Goal: Obtain resource: Download file/media

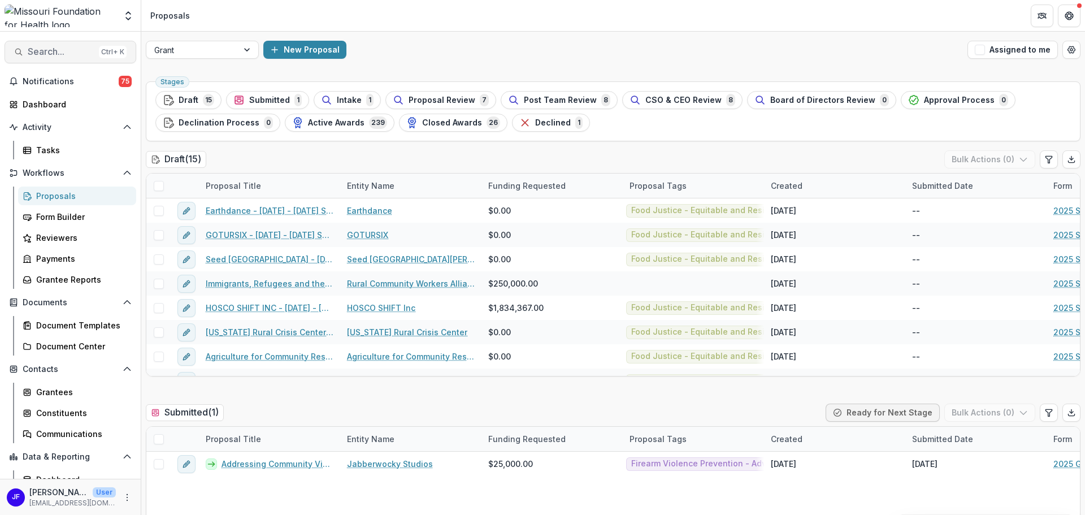
click at [45, 54] on span "Search..." at bounding box center [61, 51] width 67 height 11
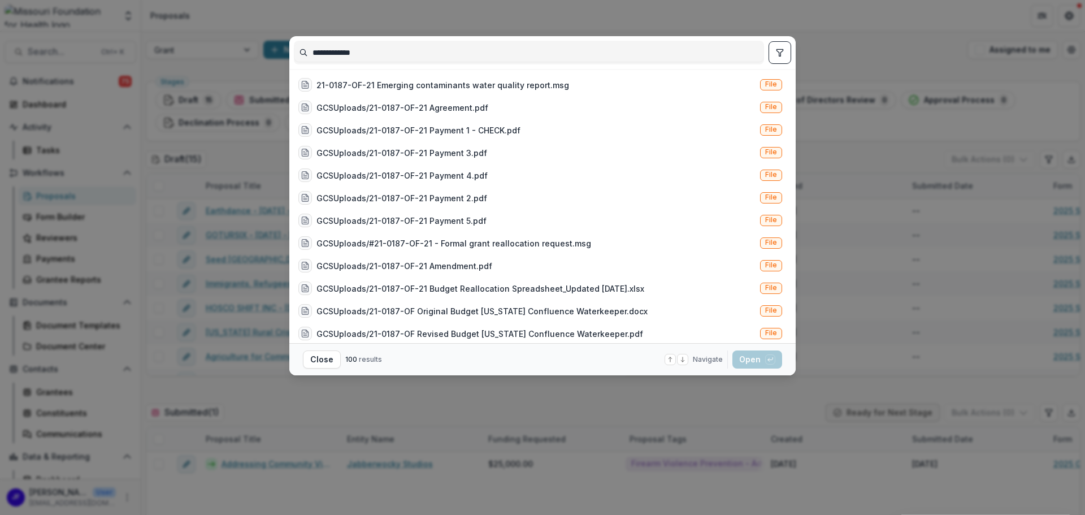
type input "**********"
click at [782, 54] on icon "toggle filters" at bounding box center [779, 52] width 9 height 9
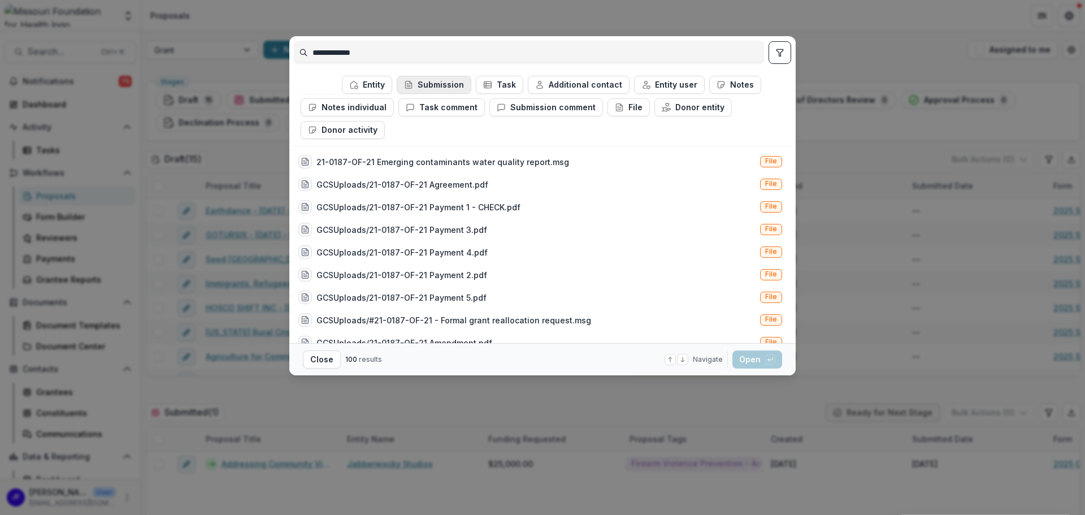
click at [423, 82] on button "Submission" at bounding box center [434, 85] width 75 height 18
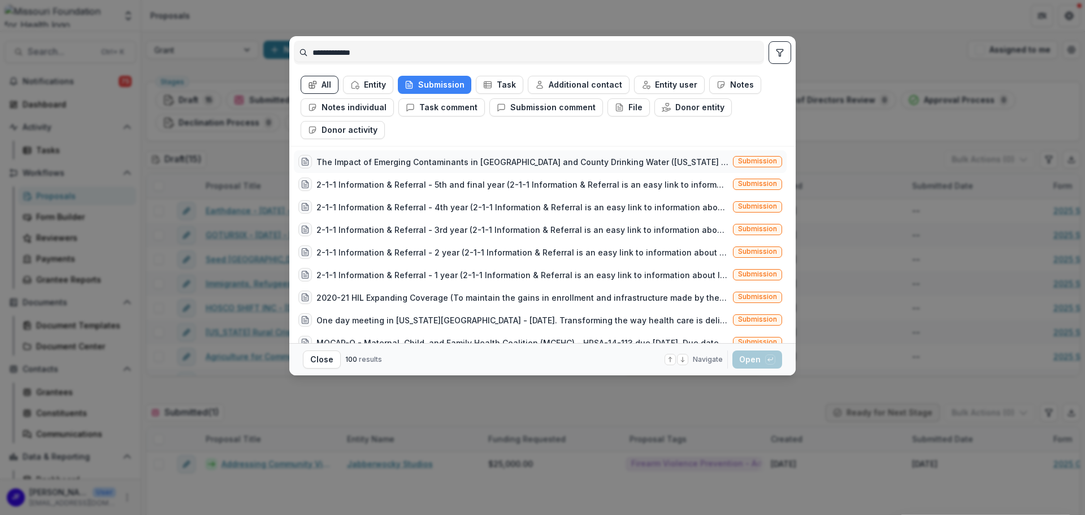
click at [483, 158] on div "The Impact of Emerging Contaminants in [GEOGRAPHIC_DATA] and County Drinking Wa…" at bounding box center [522, 162] width 412 height 12
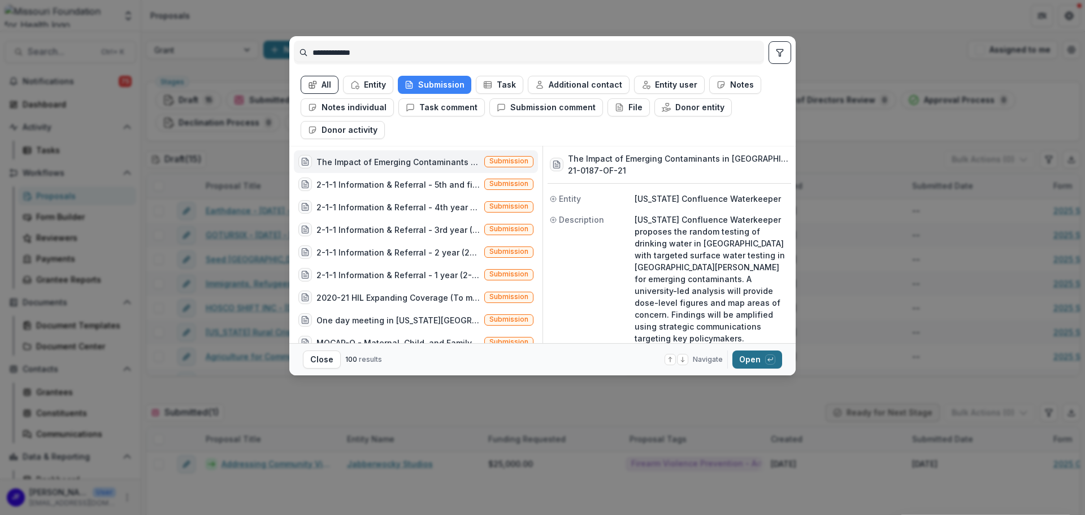
click at [752, 358] on button "Open with enter key" at bounding box center [757, 359] width 50 height 18
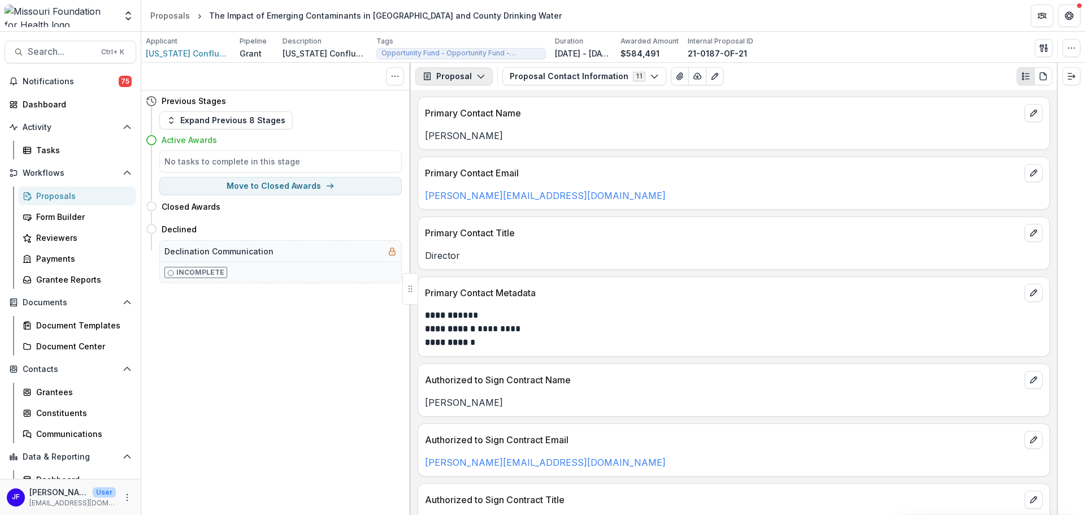
click at [473, 77] on button "Proposal" at bounding box center [453, 76] width 77 height 18
click at [473, 137] on div "Reports" at bounding box center [489, 139] width 103 height 12
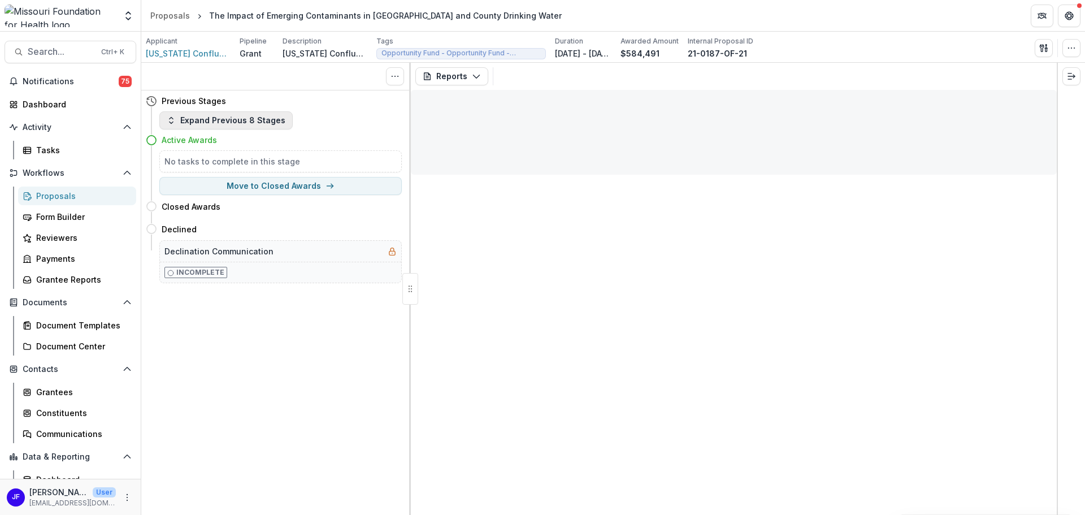
click at [254, 120] on button "Expand Previous 8 Stages" at bounding box center [225, 120] width 133 height 18
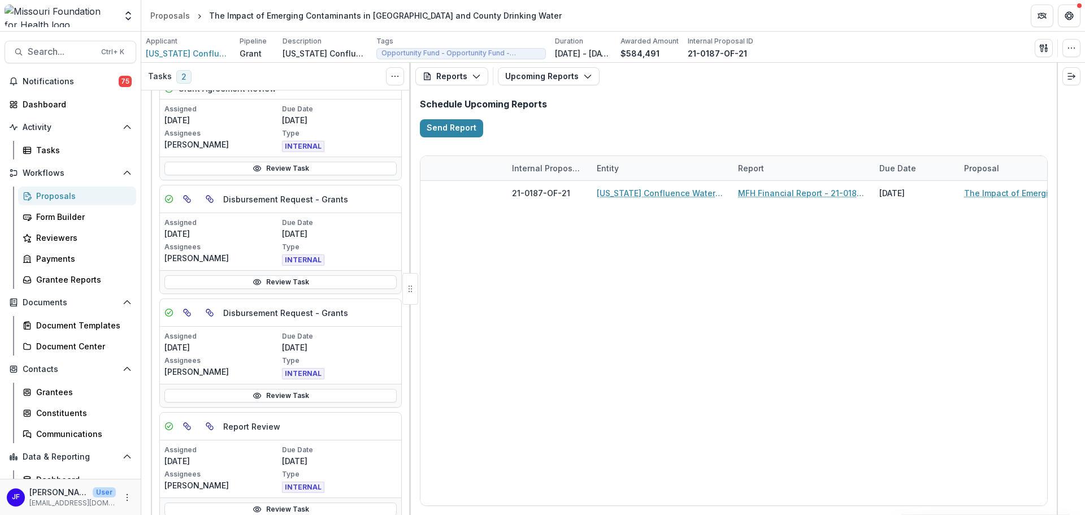
scroll to position [1310, 0]
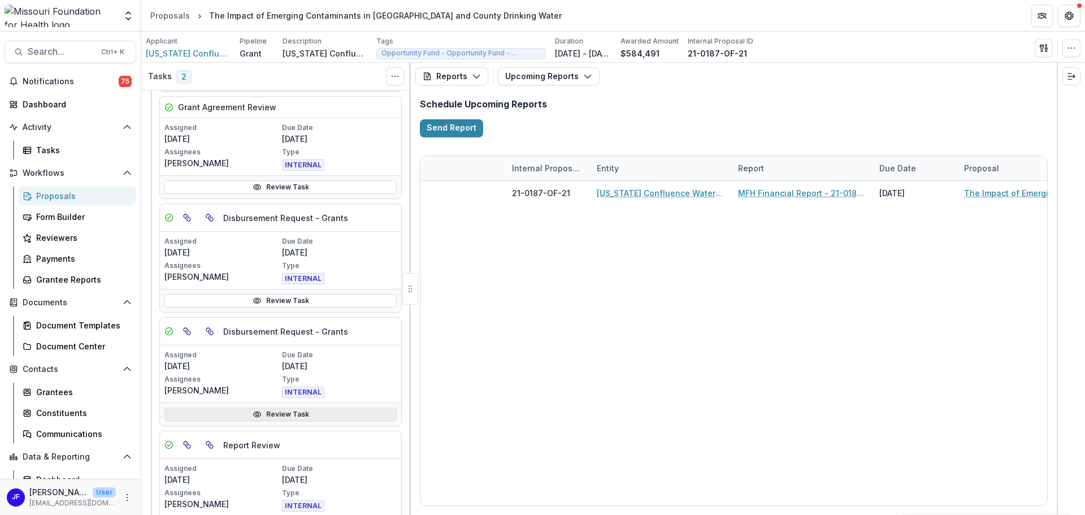
click at [285, 412] on link "Review Task" at bounding box center [280, 414] width 232 height 14
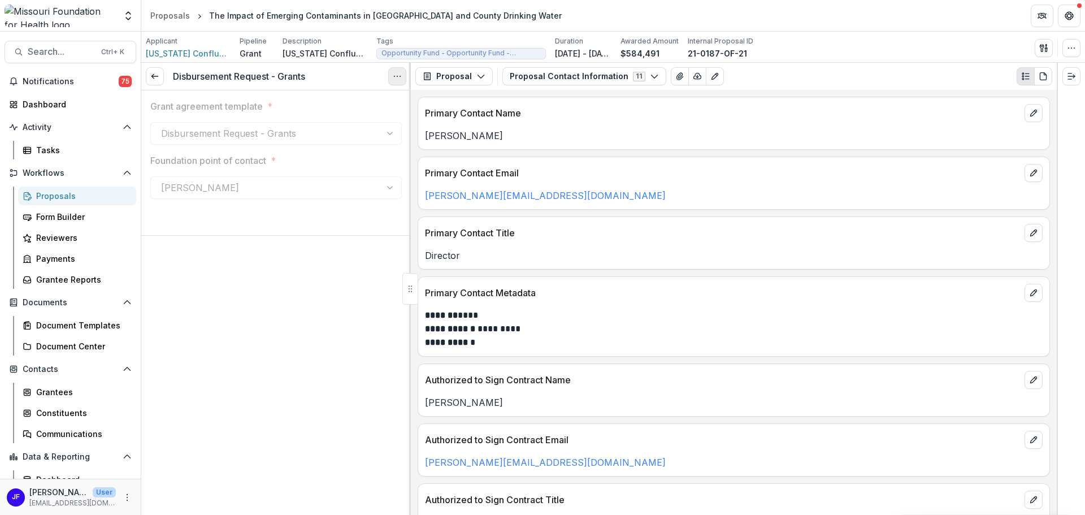
click at [398, 76] on icon "Options" at bounding box center [397, 76] width 9 height 9
click at [353, 125] on button "Reopen Task" at bounding box center [342, 125] width 121 height 19
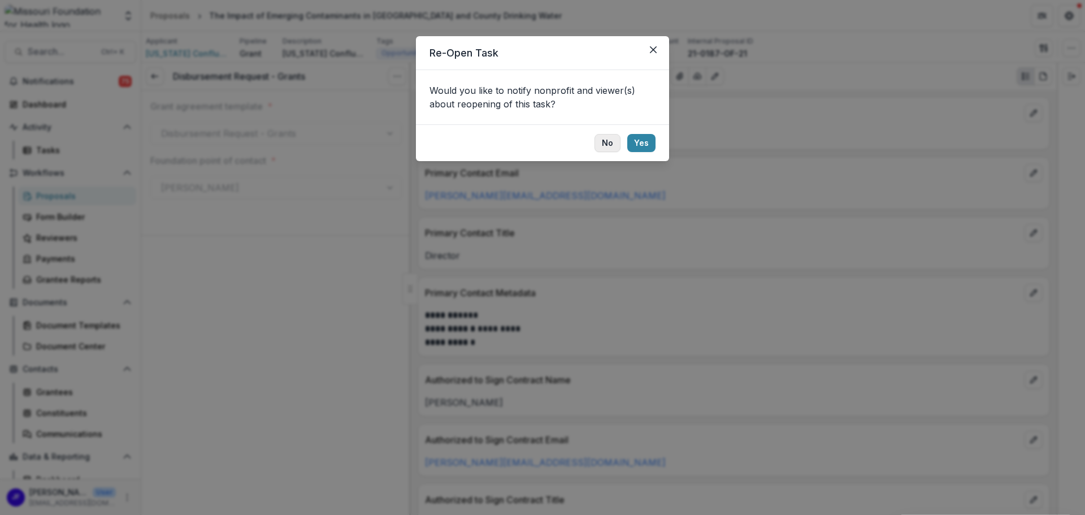
click at [604, 144] on button "No" at bounding box center [607, 143] width 26 height 18
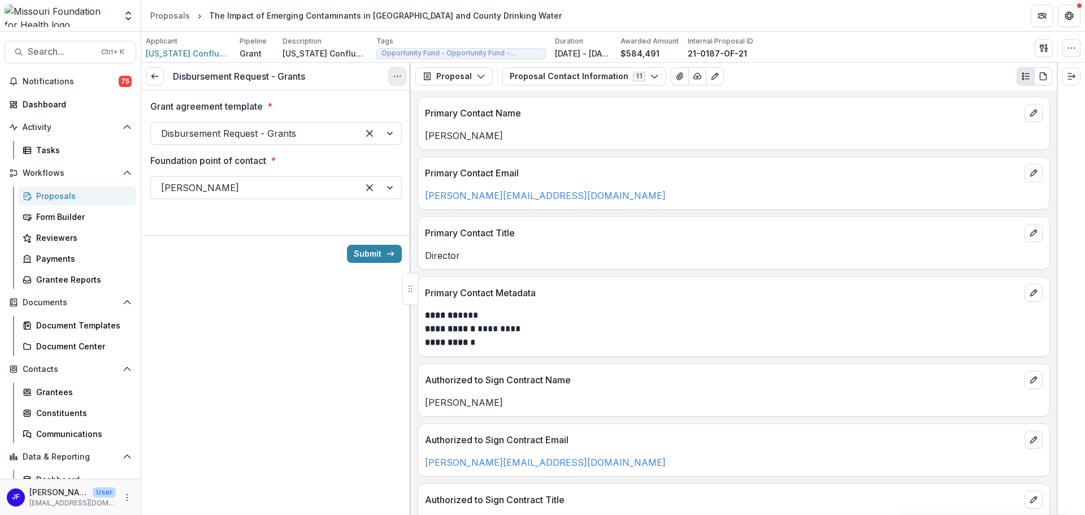
click at [397, 77] on icon "Options" at bounding box center [397, 76] width 9 height 9
click at [347, 124] on button "Cancel Task" at bounding box center [342, 125] width 121 height 19
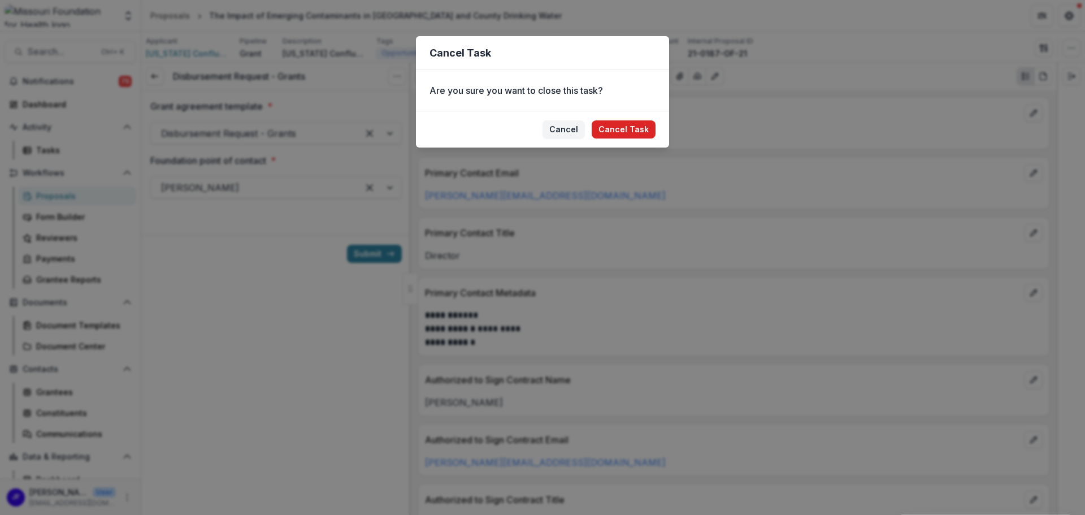
click at [621, 128] on button "Cancel Task" at bounding box center [623, 129] width 64 height 18
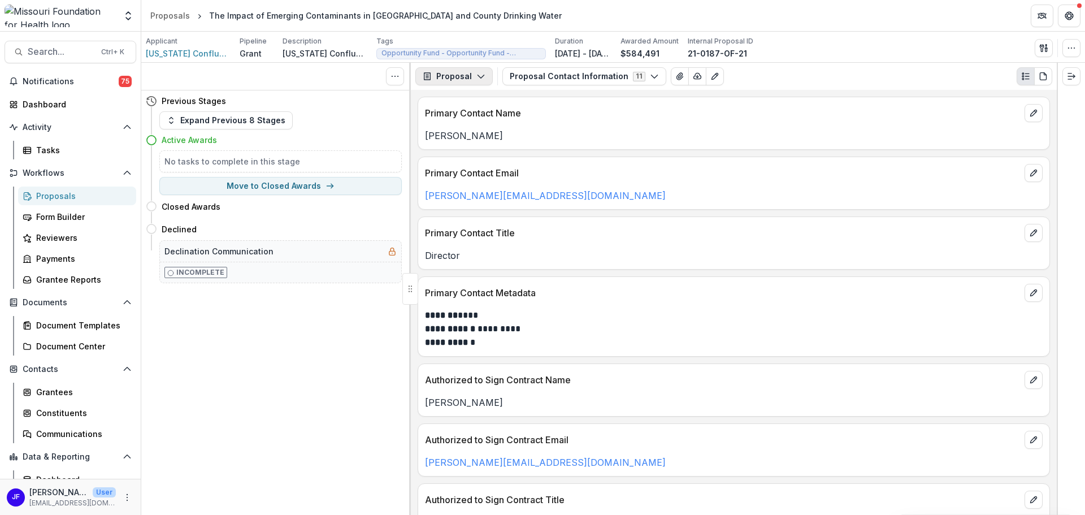
click at [472, 72] on button "Proposal" at bounding box center [453, 76] width 77 height 18
click at [451, 136] on div "Reports" at bounding box center [489, 139] width 103 height 12
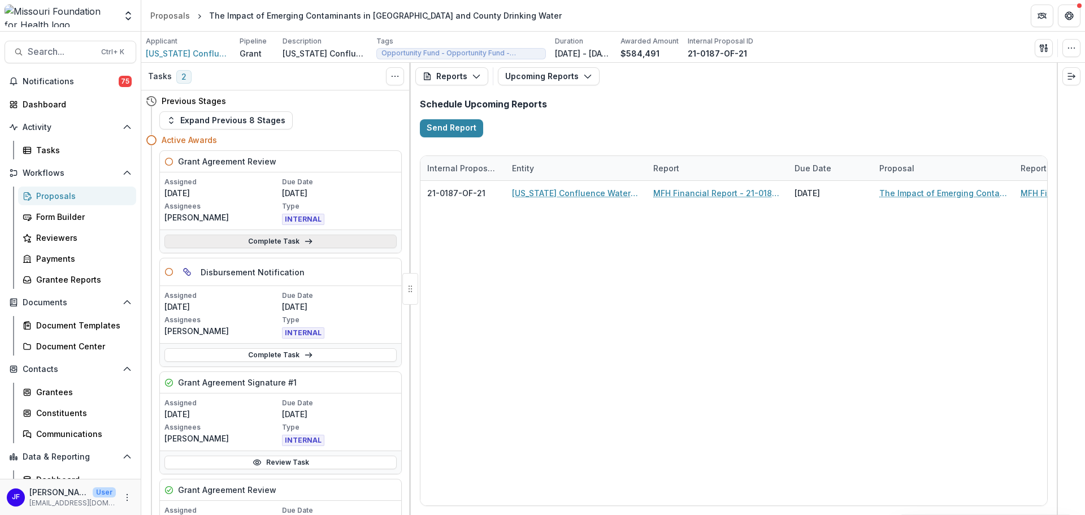
click at [238, 239] on link "Complete Task" at bounding box center [280, 241] width 232 height 14
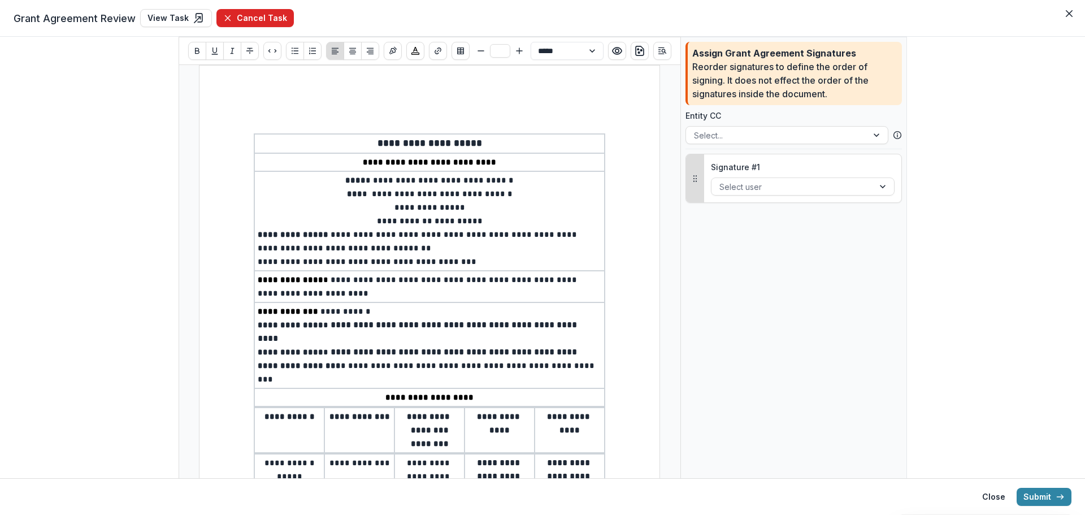
click at [268, 15] on button "Cancel Task" at bounding box center [254, 18] width 77 height 18
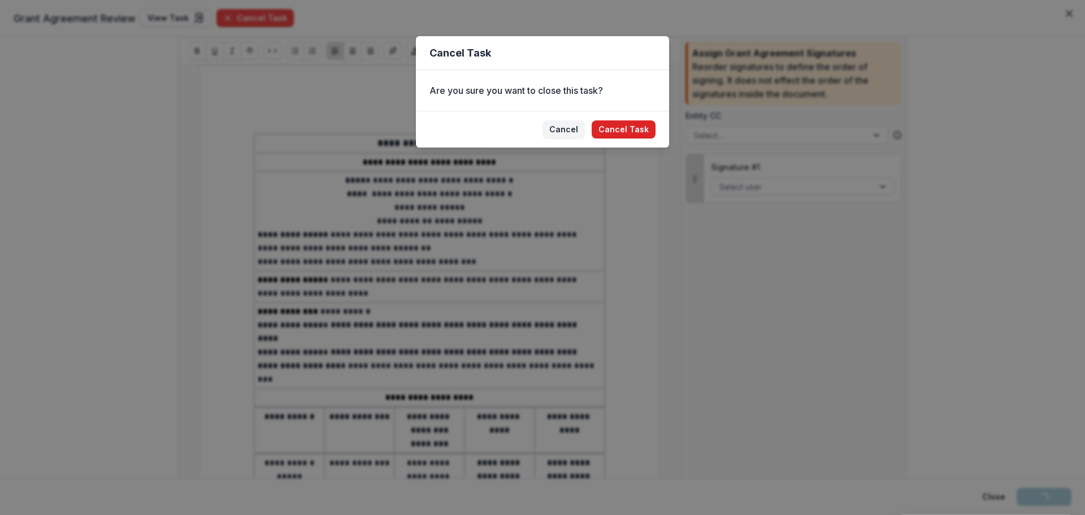
click at [619, 127] on button "Cancel Task" at bounding box center [623, 129] width 64 height 18
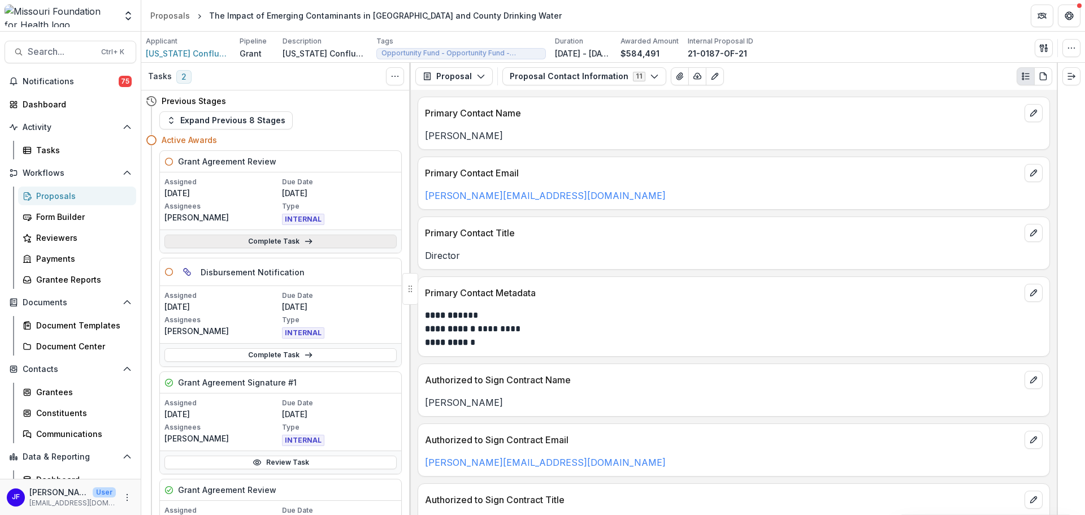
click at [243, 238] on link "Complete Task" at bounding box center [280, 241] width 232 height 14
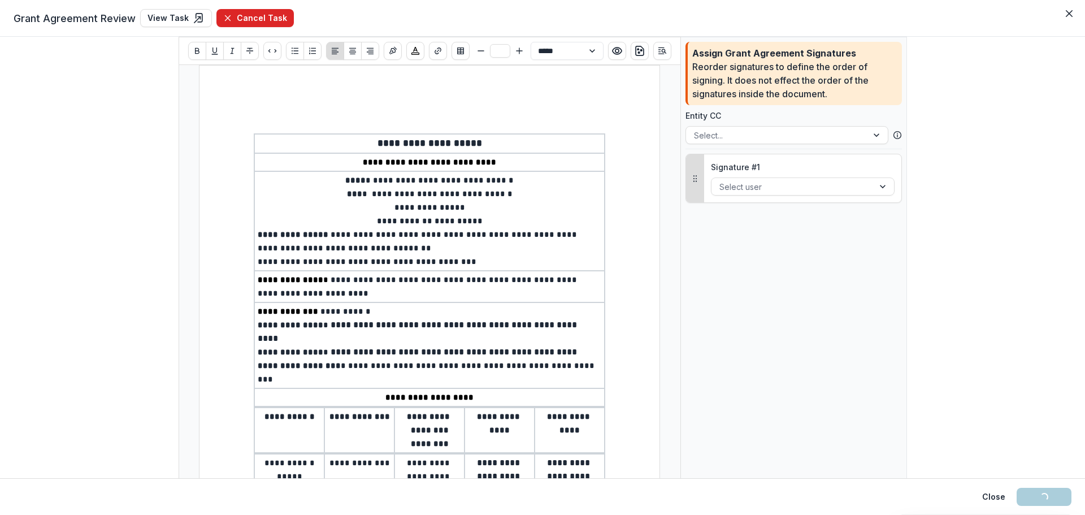
click at [248, 20] on button "Cancel Task" at bounding box center [254, 18] width 77 height 18
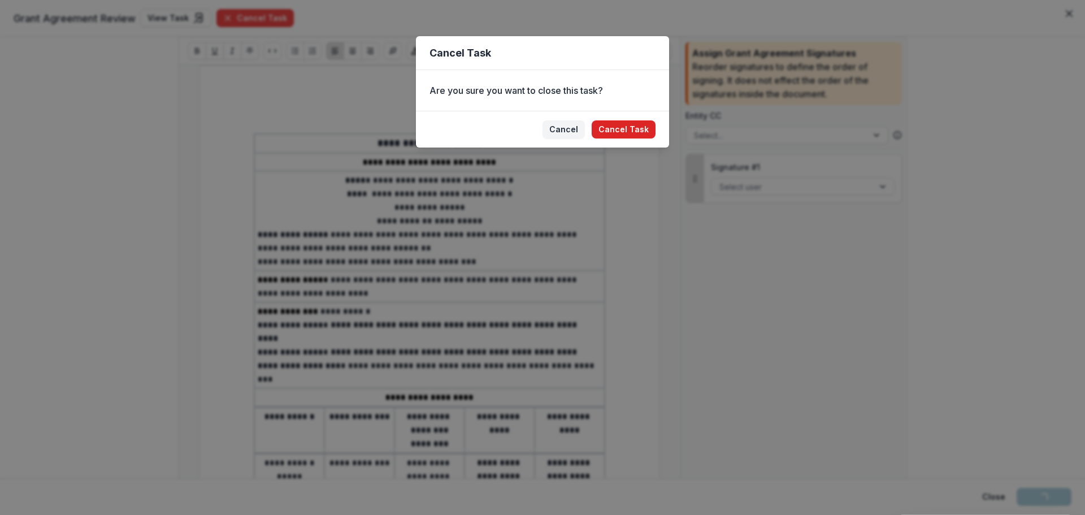
click at [613, 128] on button "Cancel Task" at bounding box center [623, 129] width 64 height 18
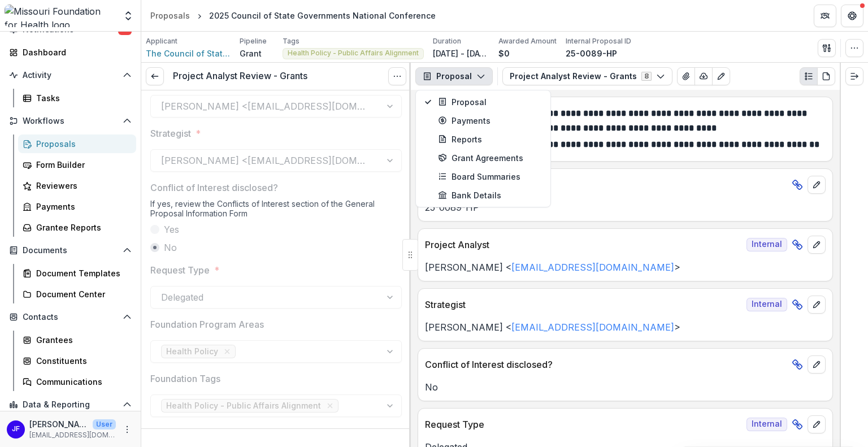
scroll to position [169, 0]
click at [59, 138] on div "Proposals" at bounding box center [81, 144] width 91 height 12
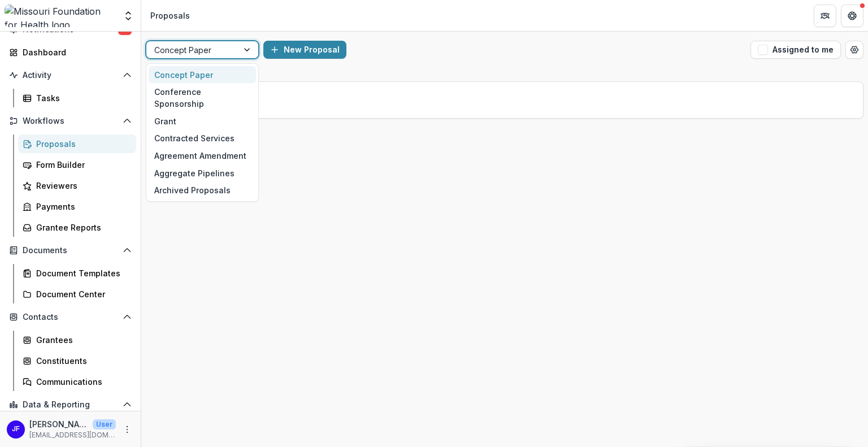
click at [247, 51] on div at bounding box center [248, 49] width 20 height 17
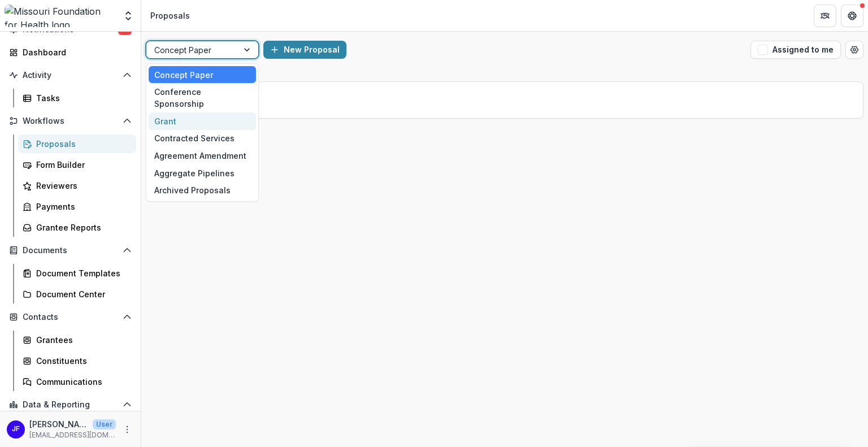
click at [192, 112] on div "Grant" at bounding box center [202, 121] width 107 height 18
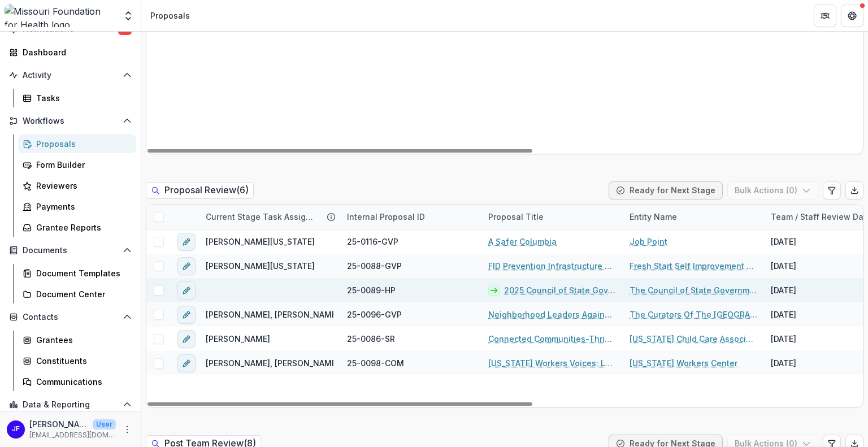
scroll to position [847, 0]
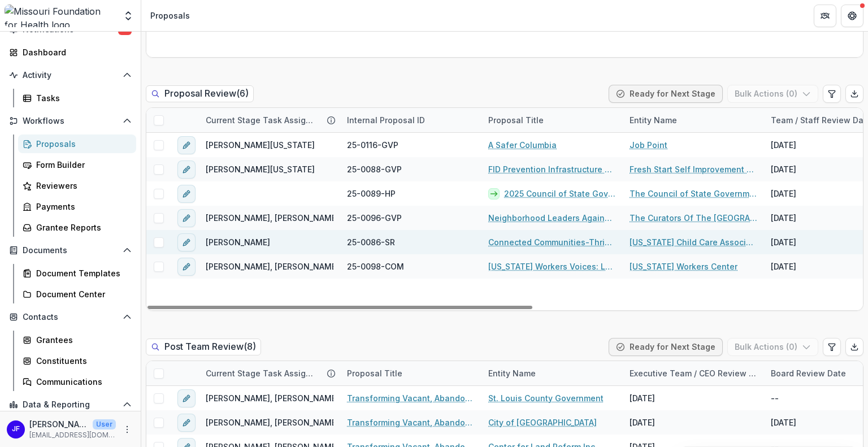
click at [534, 236] on link "Connected Communities-Thriving Families" at bounding box center [552, 242] width 128 height 12
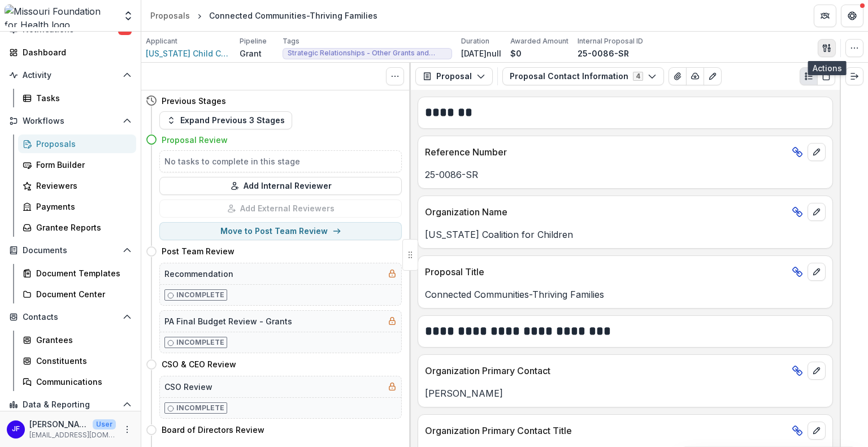
click at [825, 45] on icon "button" at bounding box center [825, 47] width 4 height 7
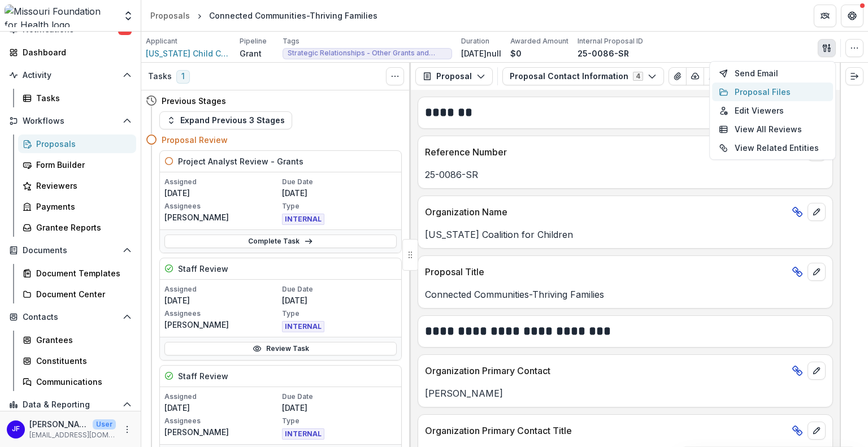
click at [759, 87] on button "Proposal Files" at bounding box center [772, 91] width 121 height 19
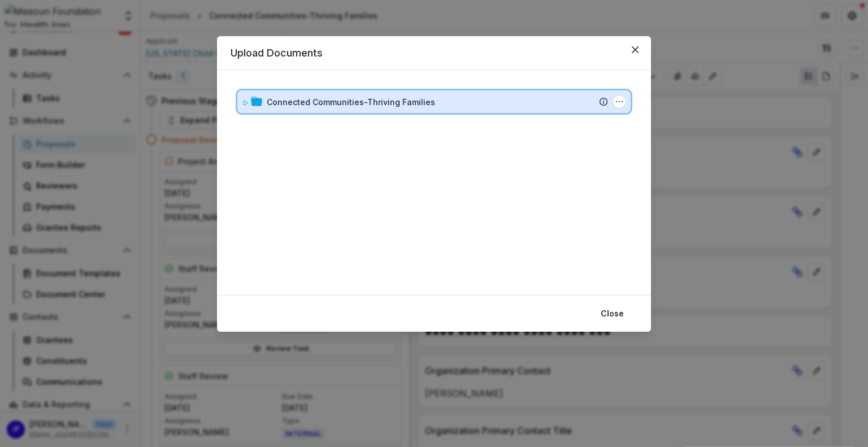
click at [242, 101] on icon at bounding box center [245, 102] width 7 height 7
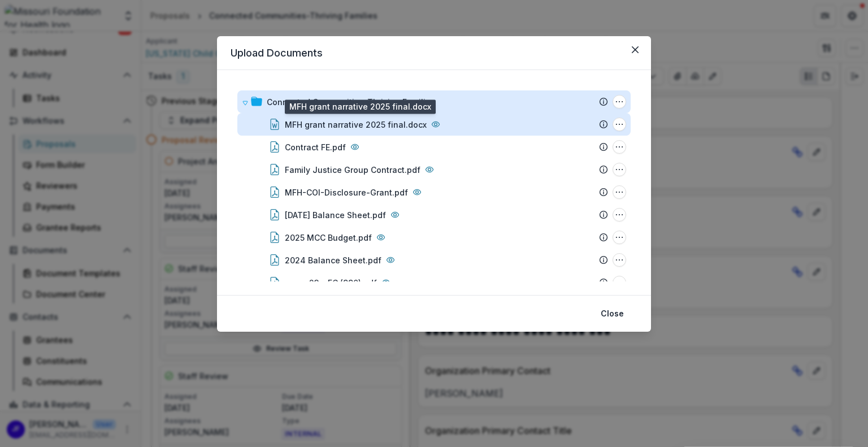
click at [377, 124] on div "MFH grant narrative 2025 final.docx" at bounding box center [356, 125] width 142 height 12
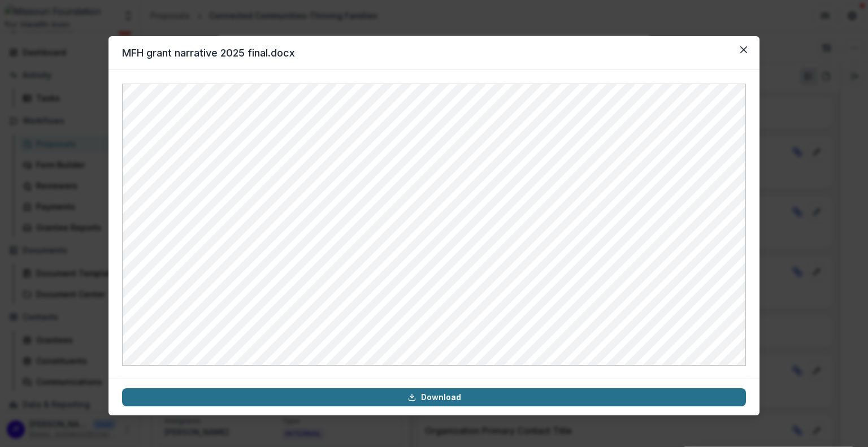
click at [434, 397] on link "Download" at bounding box center [434, 397] width 624 height 18
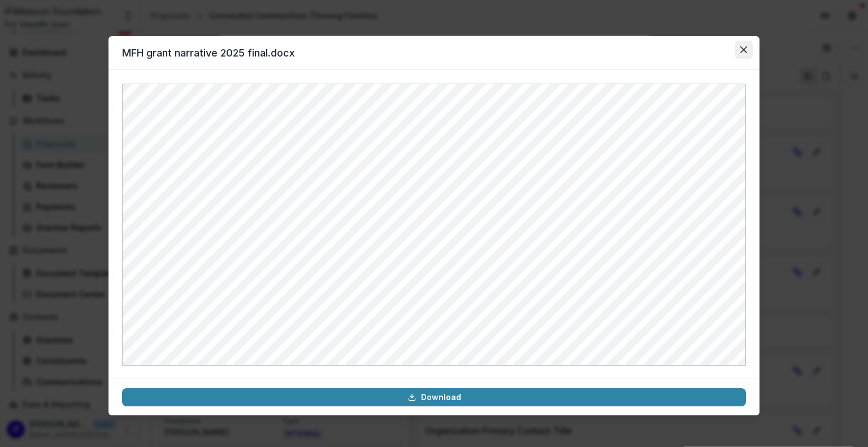
click at [741, 49] on icon "Close" at bounding box center [743, 49] width 7 height 7
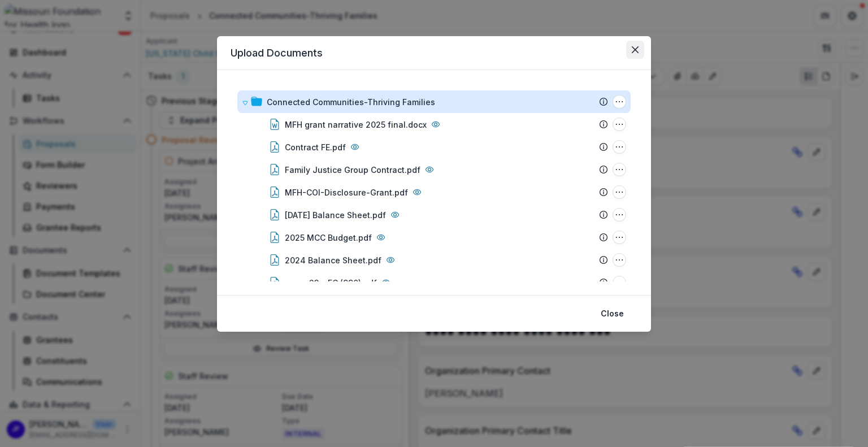
click at [639, 46] on button "Close" at bounding box center [635, 50] width 18 height 18
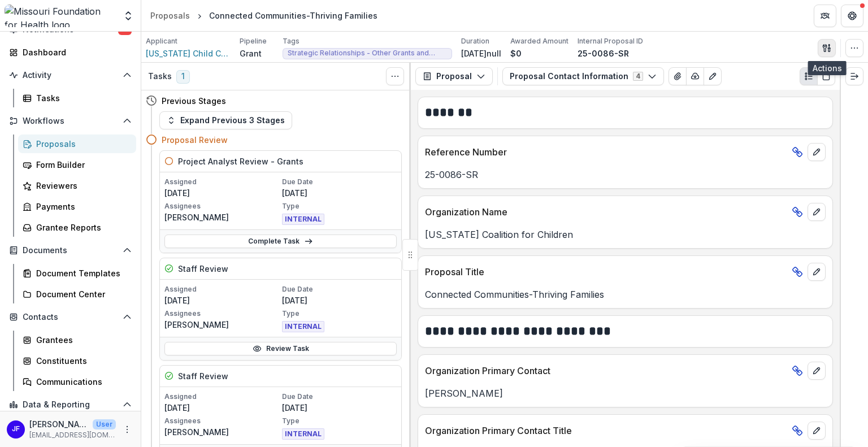
click at [827, 47] on icon "button" at bounding box center [826, 47] width 9 height 9
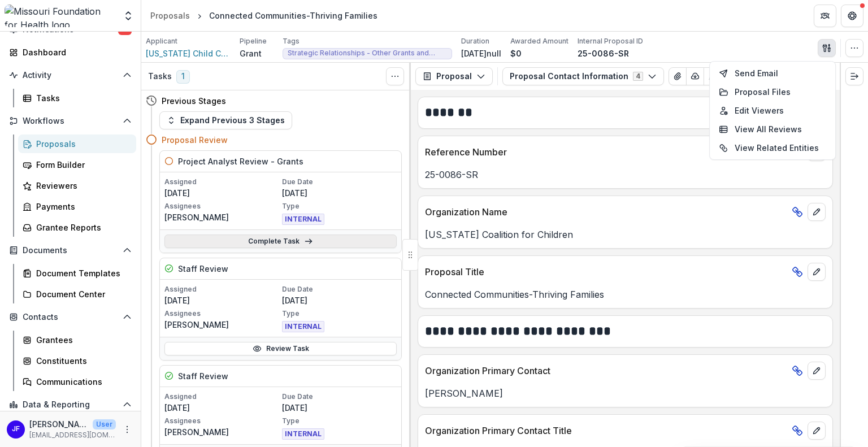
click at [246, 239] on link "Complete Task" at bounding box center [280, 241] width 232 height 14
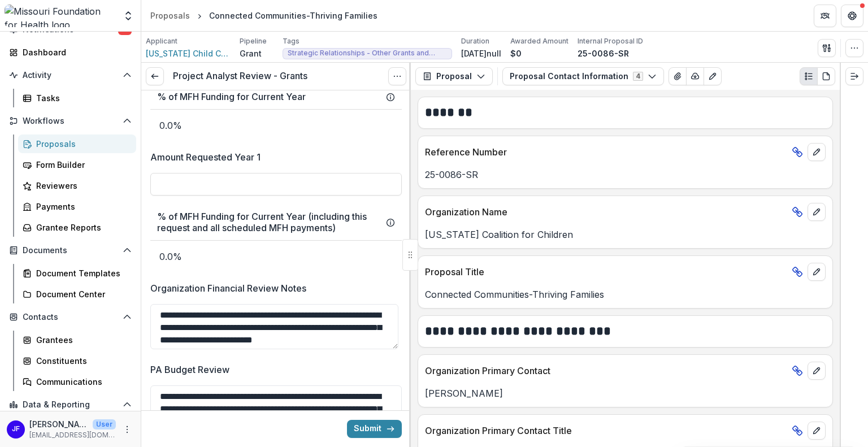
scroll to position [1808, 0]
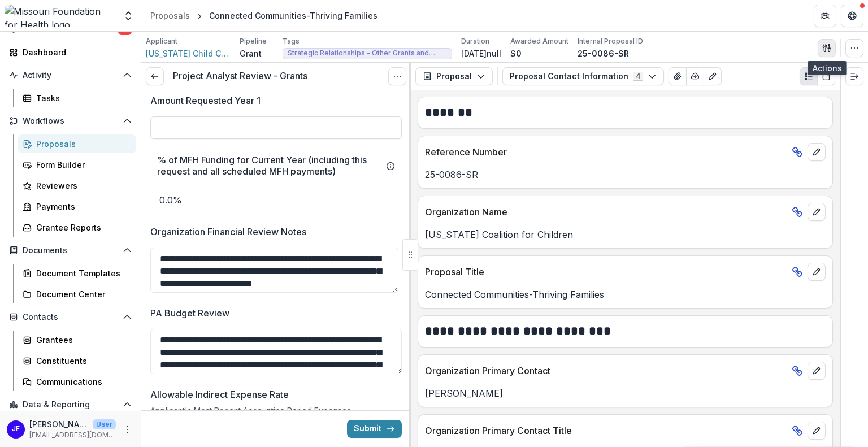
click at [823, 46] on icon "button" at bounding box center [826, 47] width 9 height 9
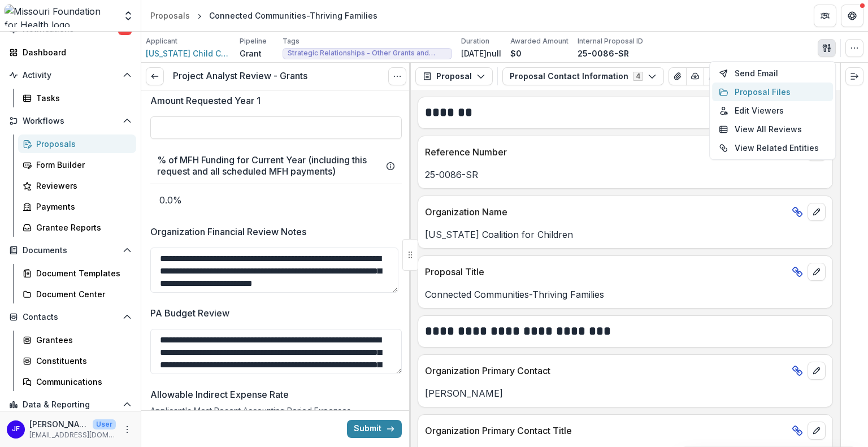
click at [750, 90] on button "Proposal Files" at bounding box center [772, 91] width 121 height 19
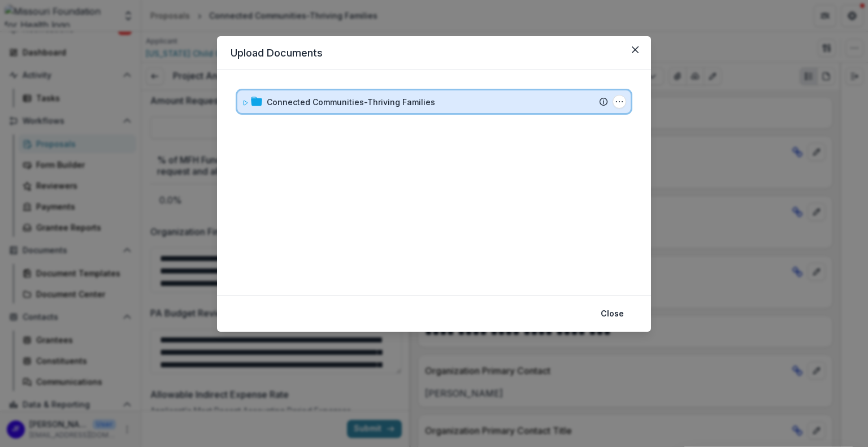
click at [246, 104] on icon at bounding box center [245, 102] width 7 height 7
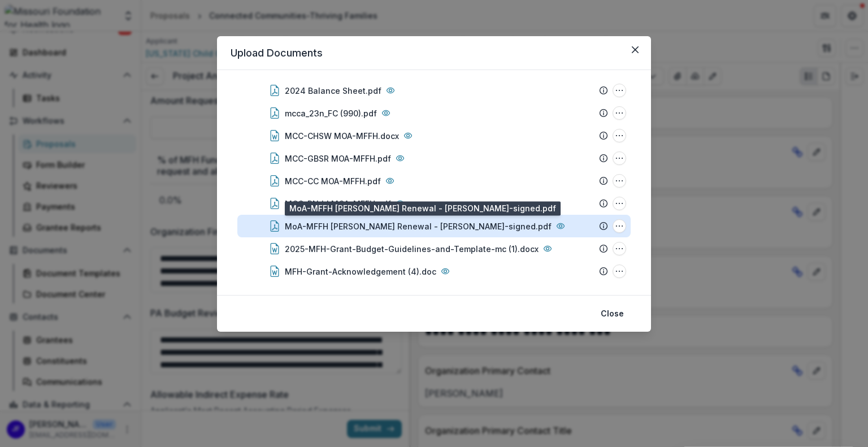
scroll to position [199, 0]
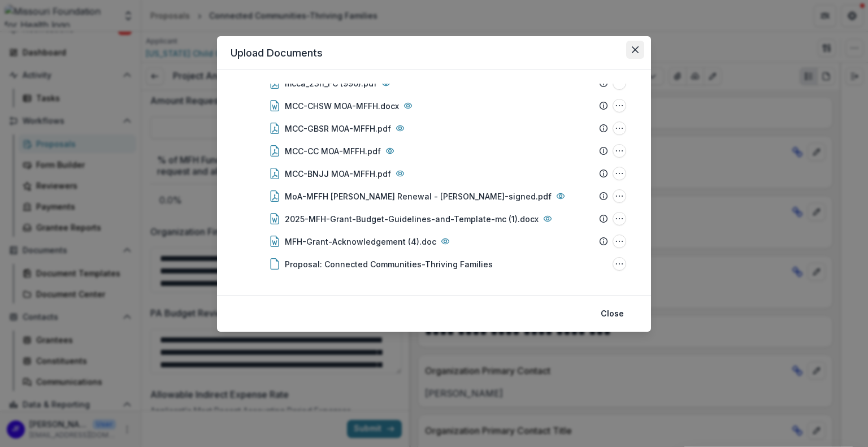
click at [632, 51] on icon "Close" at bounding box center [635, 49] width 7 height 7
